Goal: Transaction & Acquisition: Purchase product/service

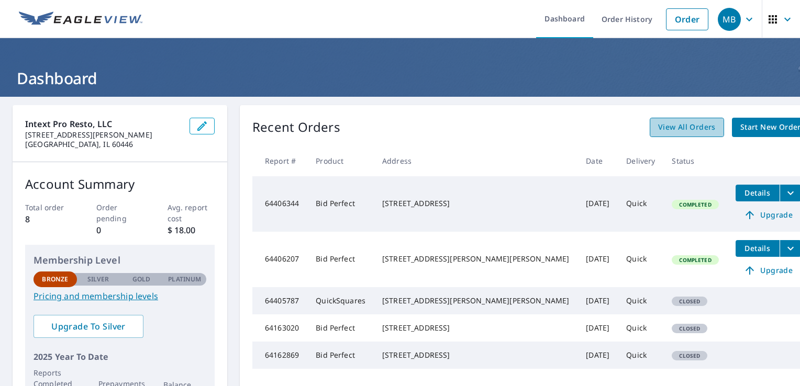
click at [658, 127] on span "View All Orders" at bounding box center [687, 127] width 58 height 13
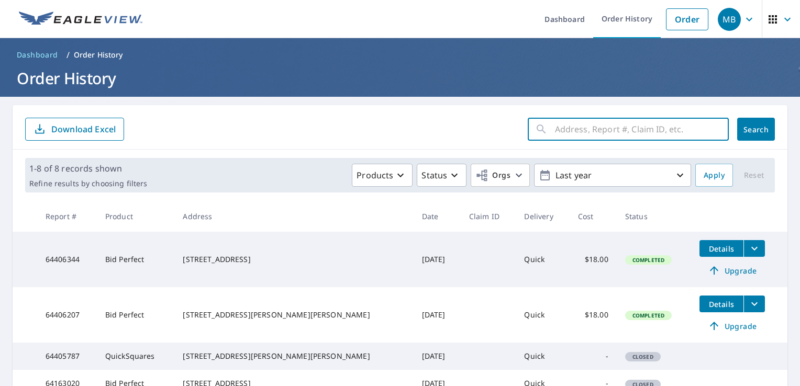
click at [571, 129] on input "text" at bounding box center [642, 129] width 174 height 29
type input "[STREET_ADDRESS]."
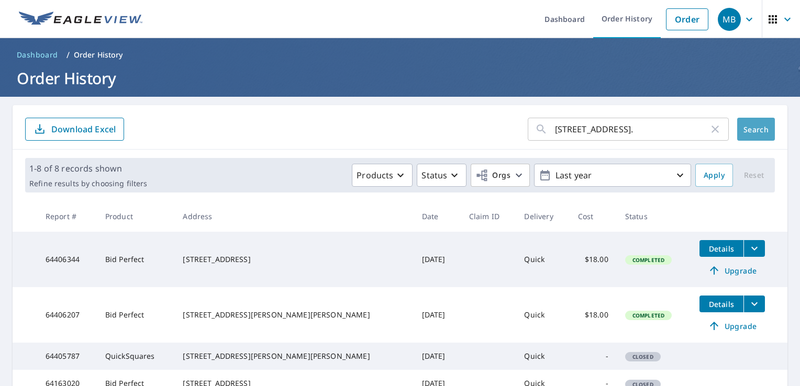
click at [745, 130] on span "Search" at bounding box center [755, 130] width 21 height 10
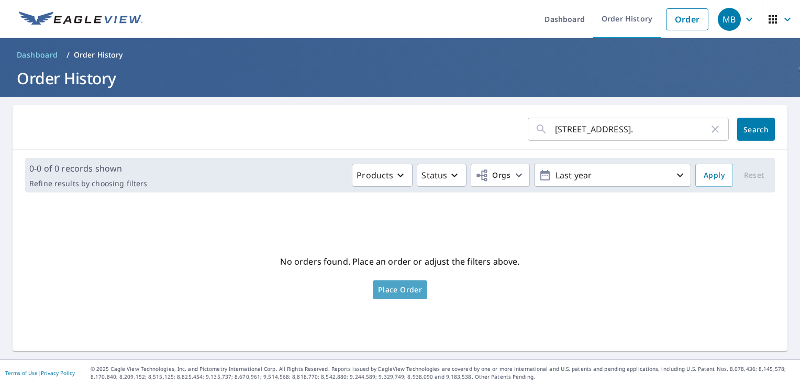
click at [391, 287] on span "Place Order" at bounding box center [400, 289] width 44 height 5
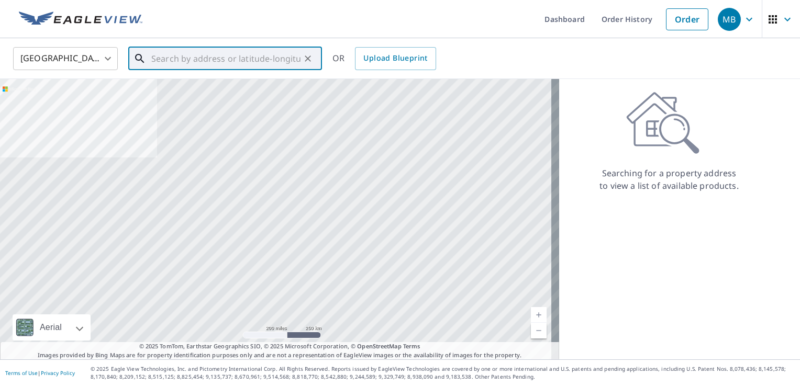
click at [184, 60] on input "text" at bounding box center [225, 58] width 149 height 29
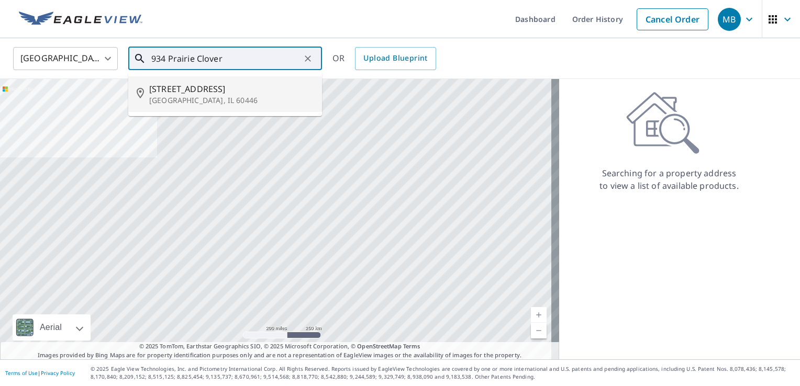
click at [203, 97] on p "[GEOGRAPHIC_DATA], IL 60446" at bounding box center [231, 100] width 164 height 10
type input "934 Prairie Clover Dr Romeoville, IL 60446"
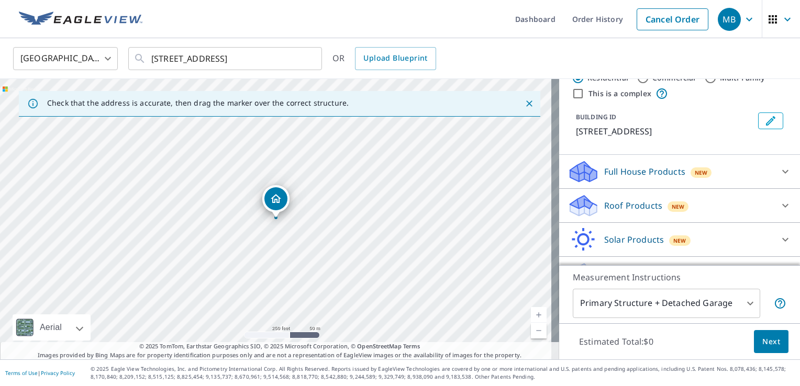
scroll to position [42, 0]
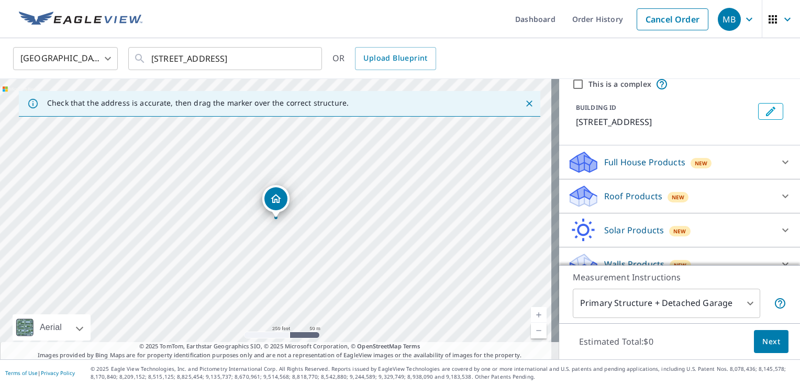
click at [666, 169] on p "Full House Products" at bounding box center [644, 162] width 81 height 13
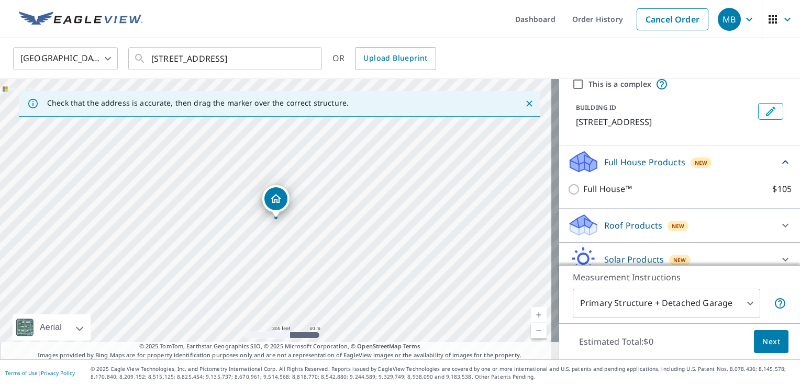
click at [568, 196] on input "Full House™ $105" at bounding box center [575, 189] width 16 height 13
checkbox input "true"
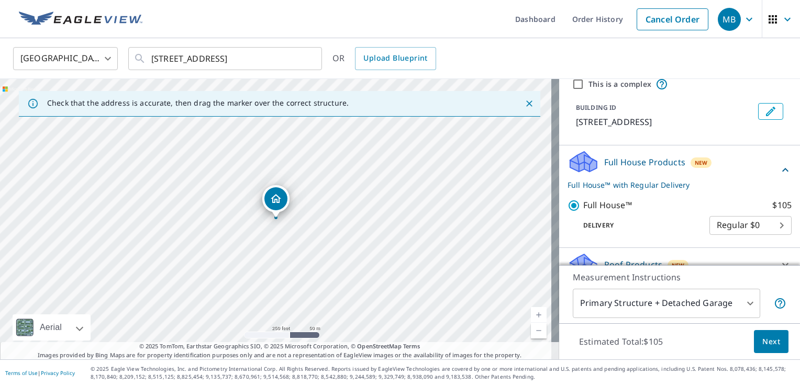
click at [790, 265] on div "PROPERTY TYPE Residential Commercial Multi-Family This is a complex BUILDING ID…" at bounding box center [679, 172] width 241 height 186
click at [791, 265] on div "PROPERTY TYPE Residential Commercial Multi-Family This is a complex BUILDING ID…" at bounding box center [679, 172] width 241 height 186
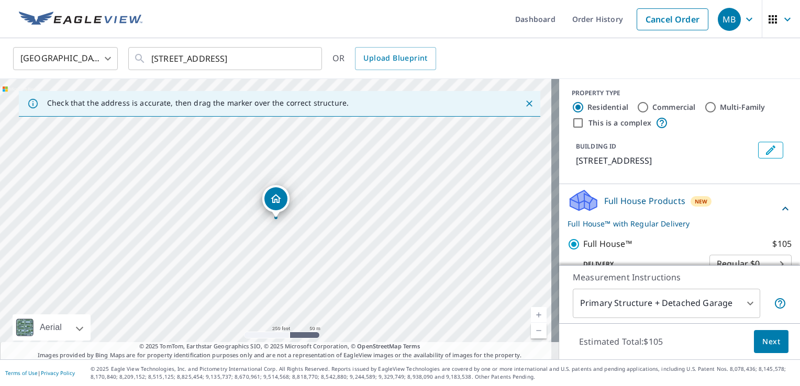
scroll to position [0, 0]
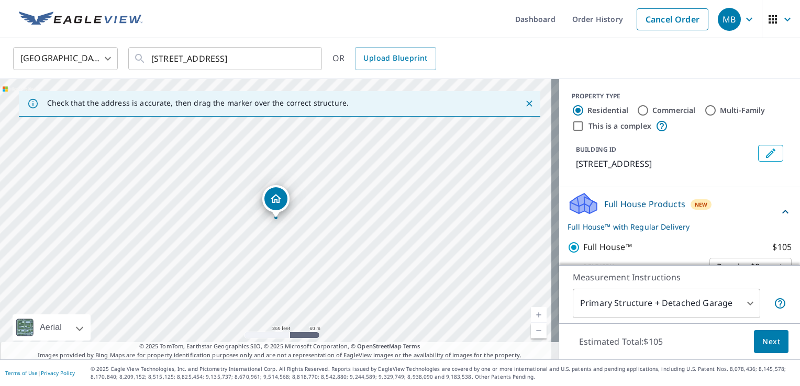
click at [762, 174] on div "BUILDING ID 934 Prairie Clover Dr, Romeoville, IL, 60446" at bounding box center [680, 157] width 216 height 33
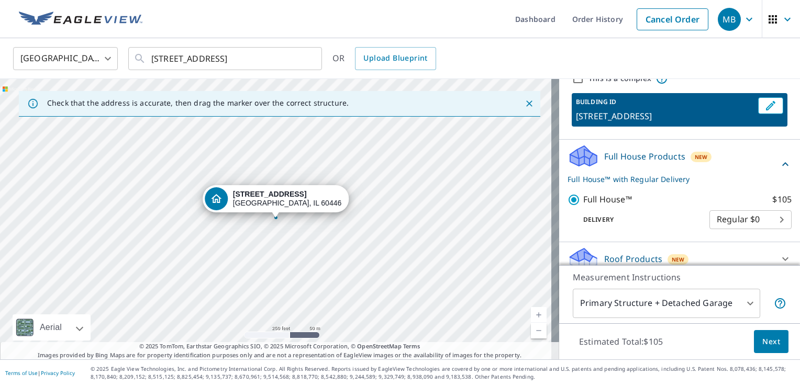
scroll to position [41, 0]
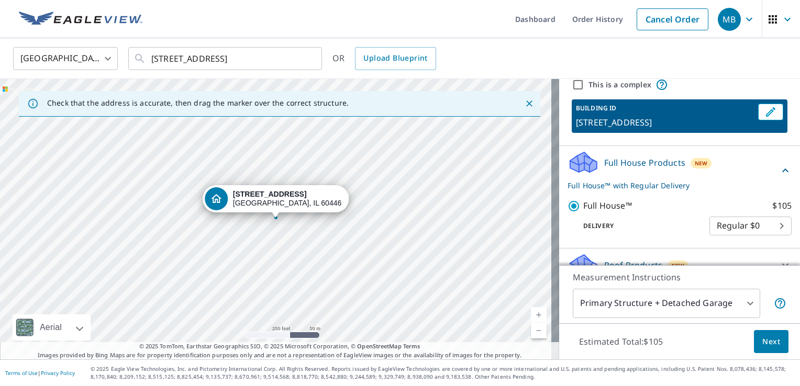
click at [636, 169] on p "Full House Products" at bounding box center [644, 162] width 81 height 13
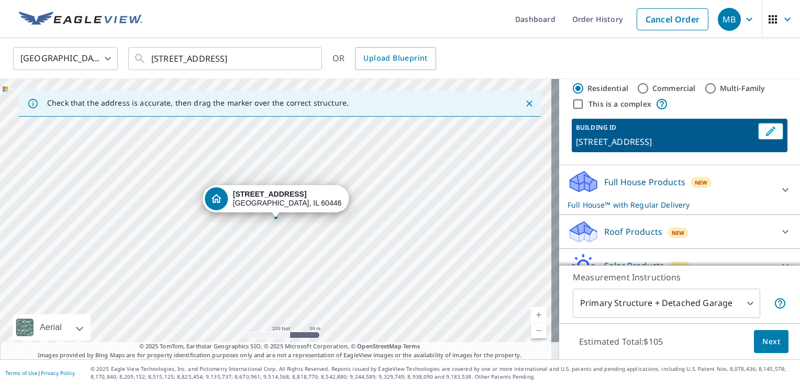
scroll to position [25, 0]
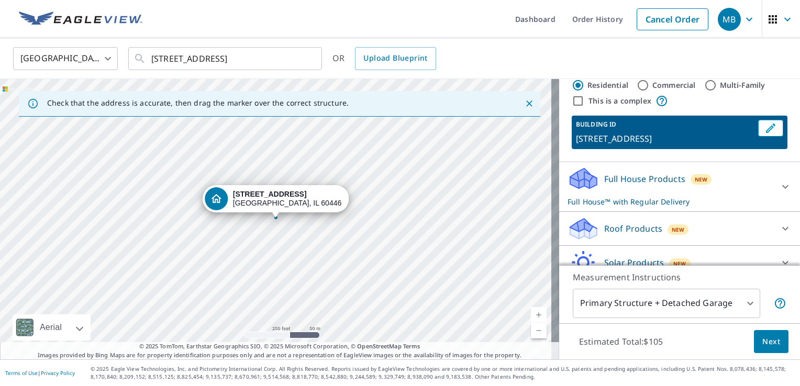
click at [695, 184] on span "New" at bounding box center [701, 179] width 13 height 8
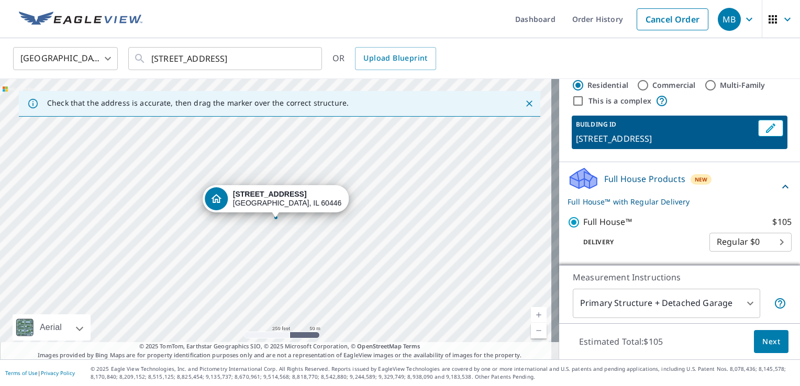
click at [648, 207] on p "Full House™ with Regular Delivery" at bounding box center [672, 201] width 211 height 11
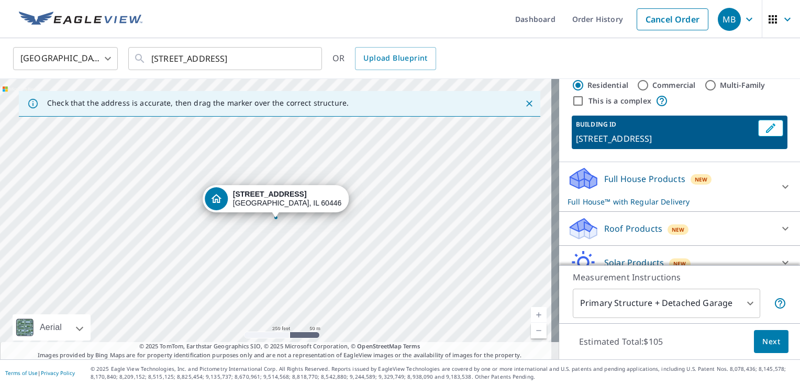
click at [773, 199] on div at bounding box center [785, 186] width 25 height 25
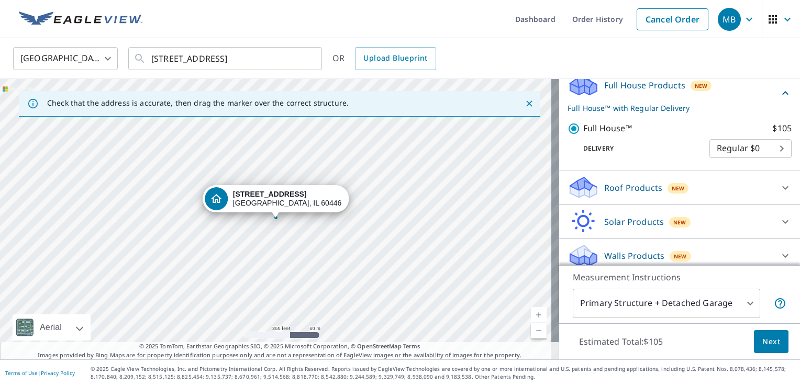
scroll to position [117, 0]
click at [731, 232] on div "Solar Products New" at bounding box center [669, 223] width 205 height 25
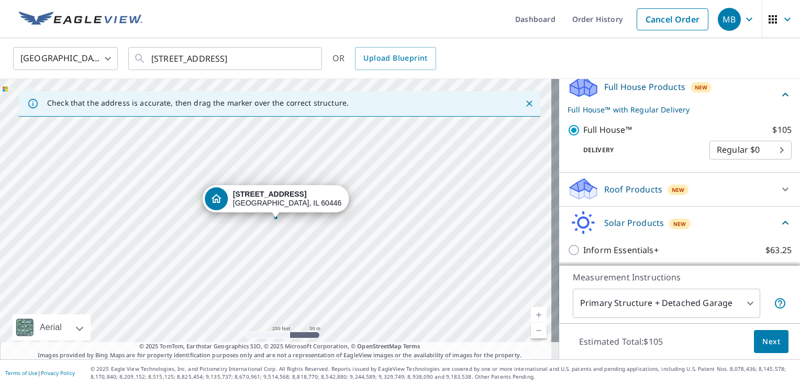
click at [765, 162] on body "MB MB Dashboard Order History Cancel Order MB United States US ​ 934 Prairie Cl…" at bounding box center [400, 193] width 800 height 386
click at [724, 141] on div at bounding box center [400, 193] width 800 height 386
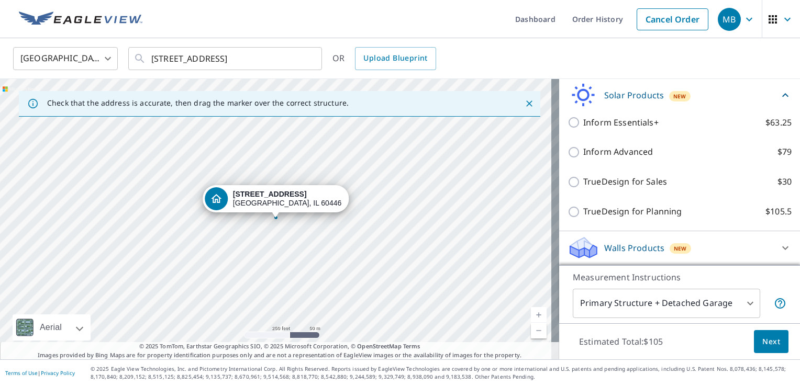
scroll to position [255, 0]
click at [729, 218] on label "TrueDesign for Planning $105.5" at bounding box center [687, 211] width 208 height 13
click at [583, 218] on input "TrueDesign for Planning $105.5" at bounding box center [575, 212] width 16 height 13
checkbox input "true"
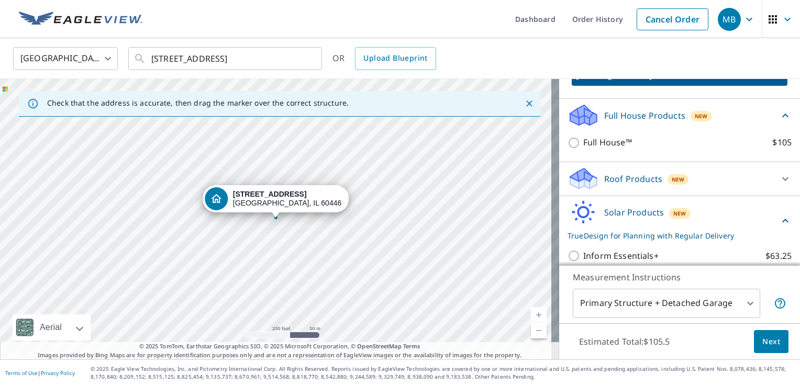
scroll to position [84, 0]
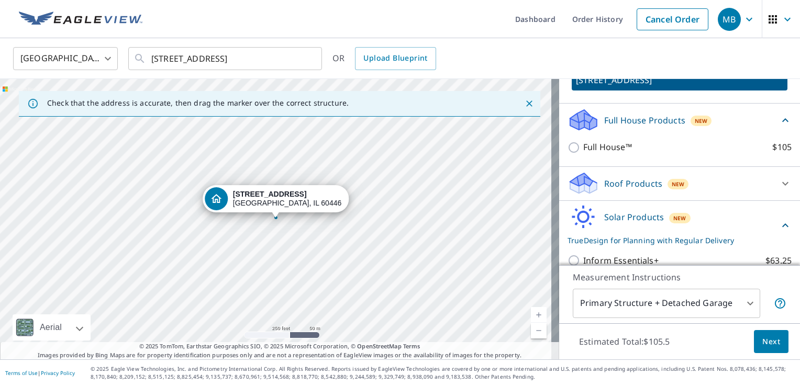
click at [568, 154] on input "Full House™ $105" at bounding box center [575, 147] width 16 height 13
checkbox input "true"
checkbox input "false"
